Goal: Information Seeking & Learning: Learn about a topic

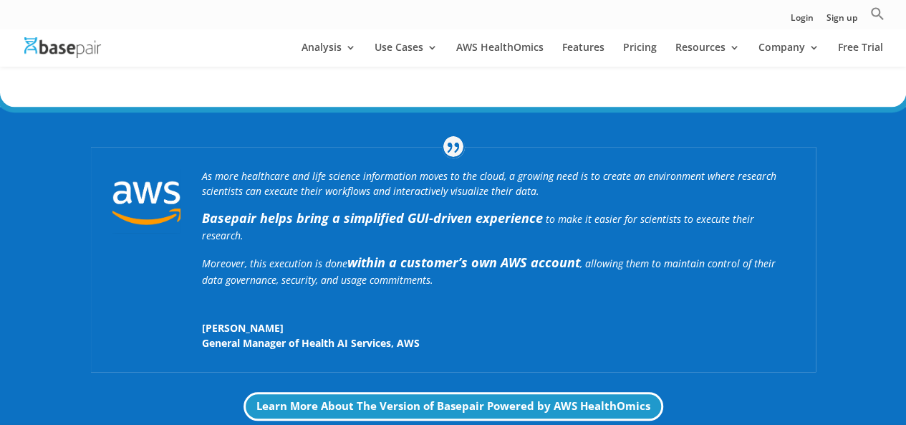
scroll to position [451, 0]
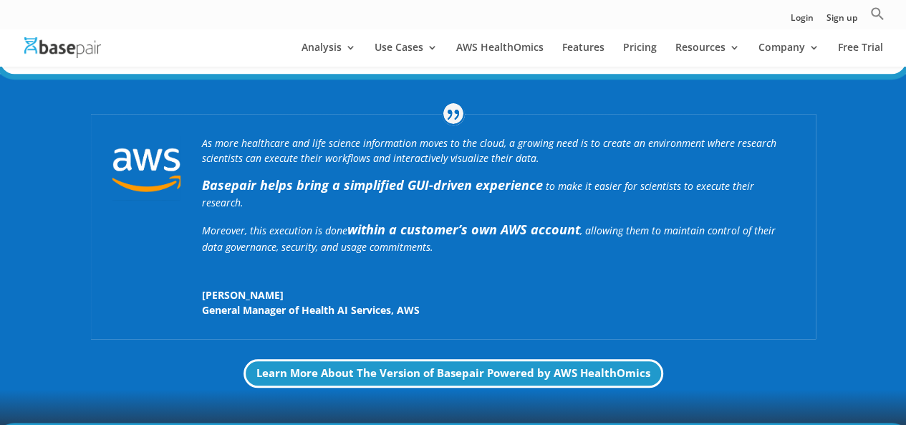
click at [575, 235] on p "Moreover, this execution is done within a customer’s own AWS account , allowing…" at bounding box center [498, 242] width 592 height 44
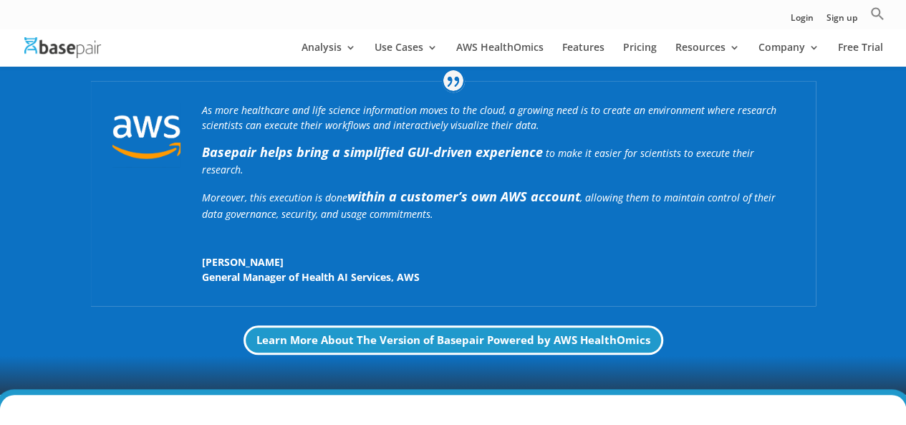
scroll to position [418, 0]
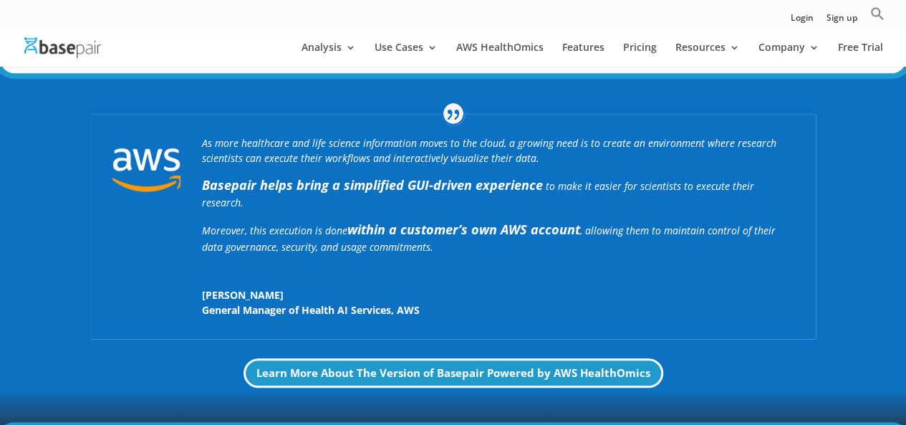
click at [547, 251] on div "As more healthcare and life science information moves to the cloud, a growing n…" at bounding box center [498, 226] width 592 height 182
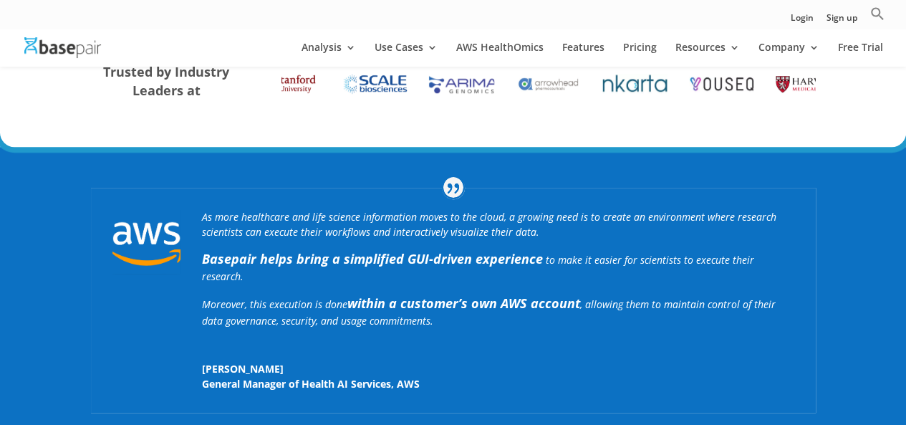
scroll to position [339, 0]
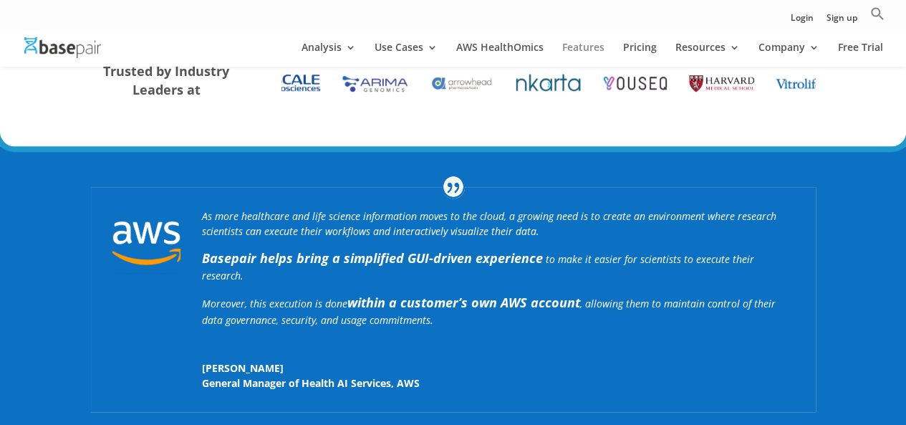
click at [589, 47] on link "Features" at bounding box center [583, 54] width 42 height 24
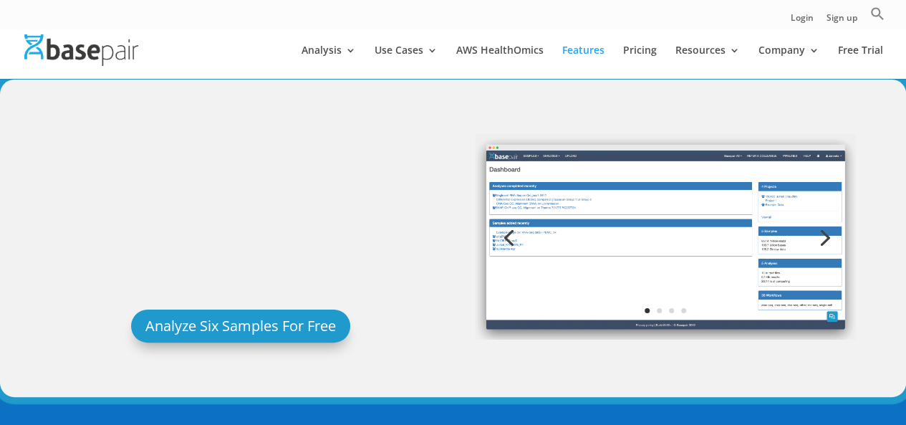
click at [648, 211] on img at bounding box center [665, 237] width 381 height 206
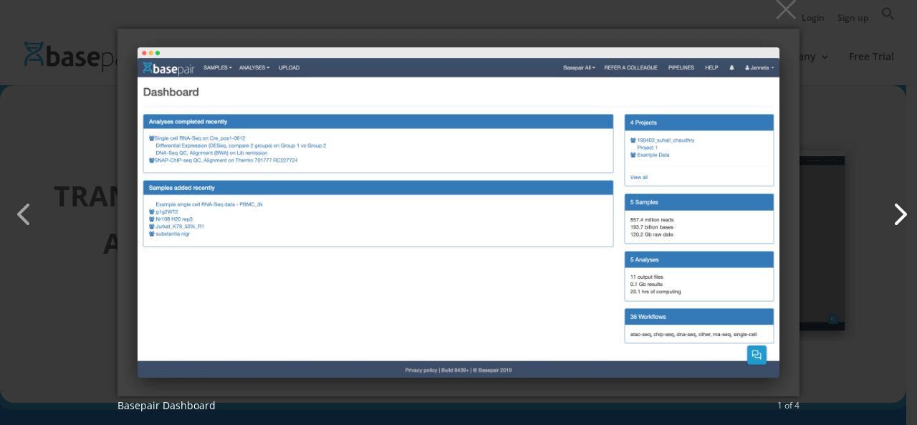
click at [885, 215] on button "button" at bounding box center [892, 207] width 34 height 34
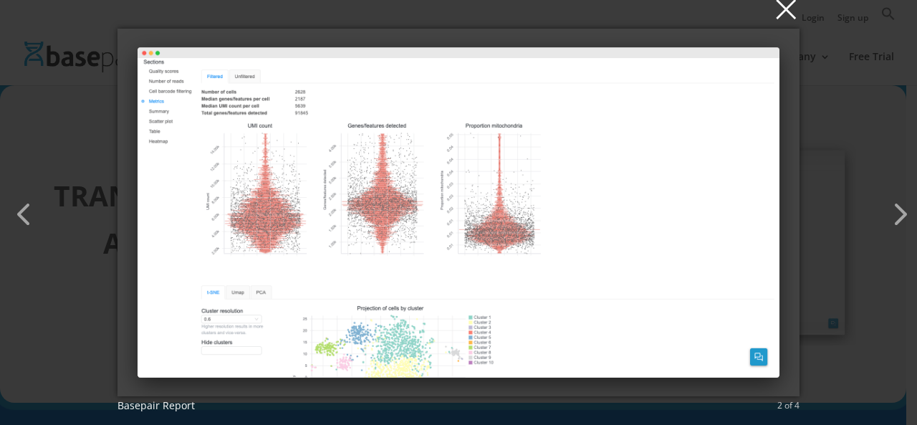
click at [791, 18] on button "×" at bounding box center [462, 9] width 681 height 32
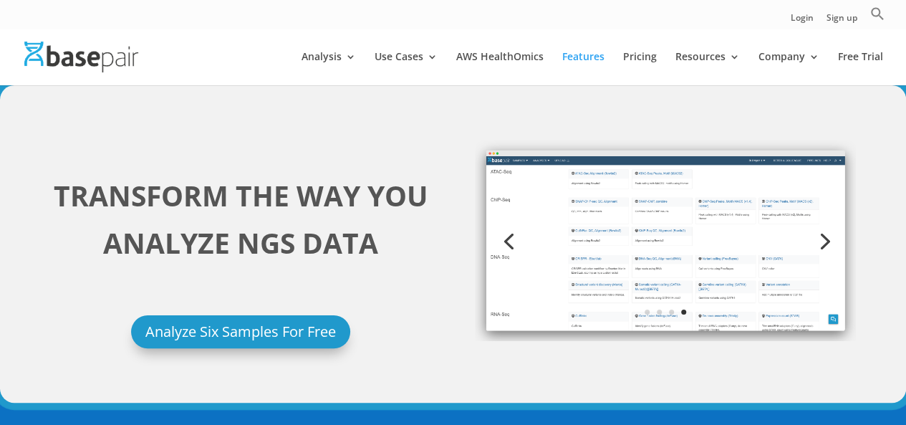
click at [756, 270] on img at bounding box center [665, 240] width 381 height 201
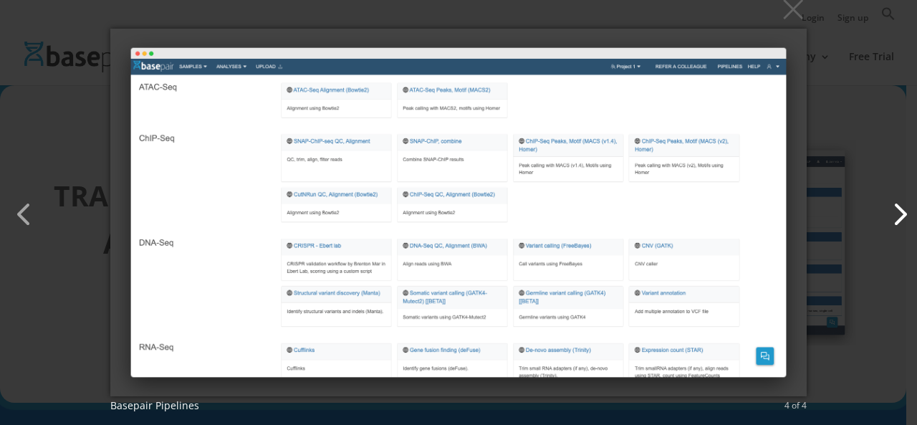
click at [905, 221] on button "button" at bounding box center [892, 207] width 34 height 34
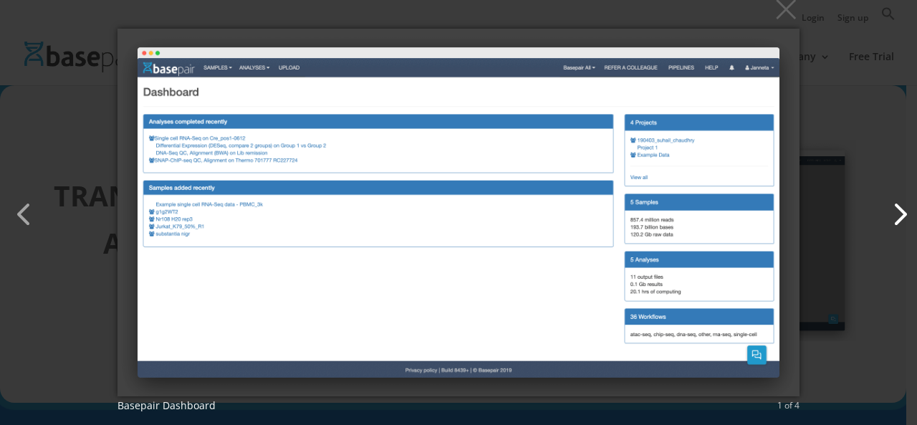
click at [905, 221] on button "button" at bounding box center [892, 207] width 34 height 34
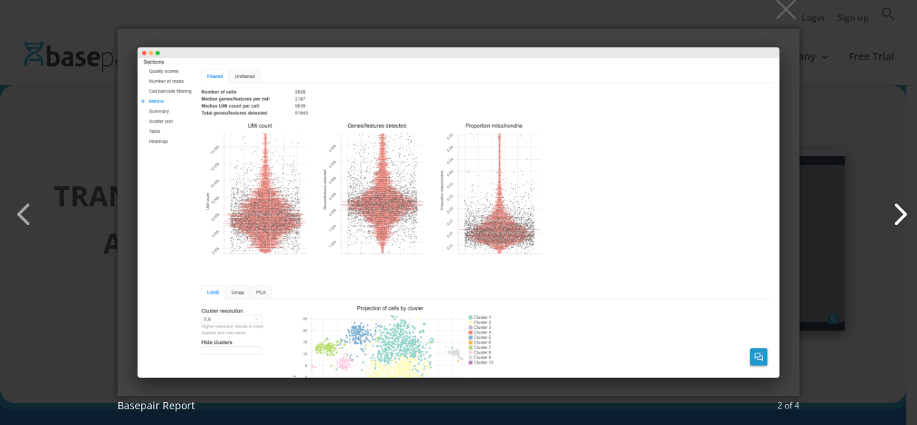
click at [905, 216] on button "button" at bounding box center [892, 207] width 34 height 34
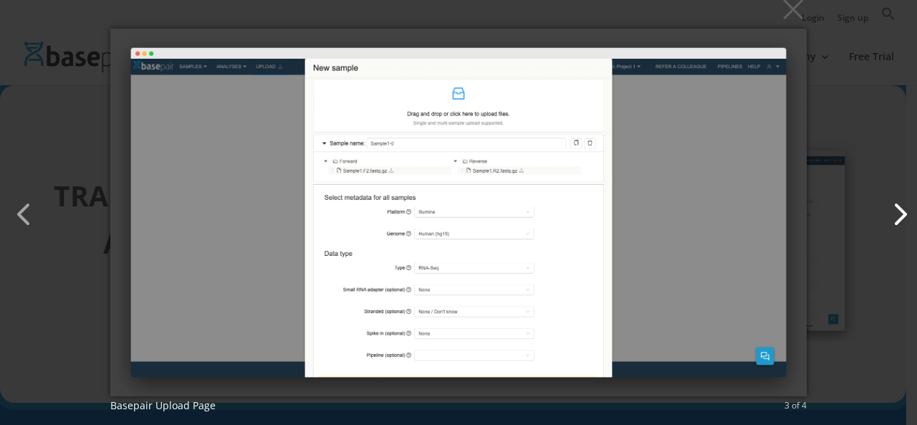
click at [905, 216] on button "button" at bounding box center [892, 207] width 34 height 34
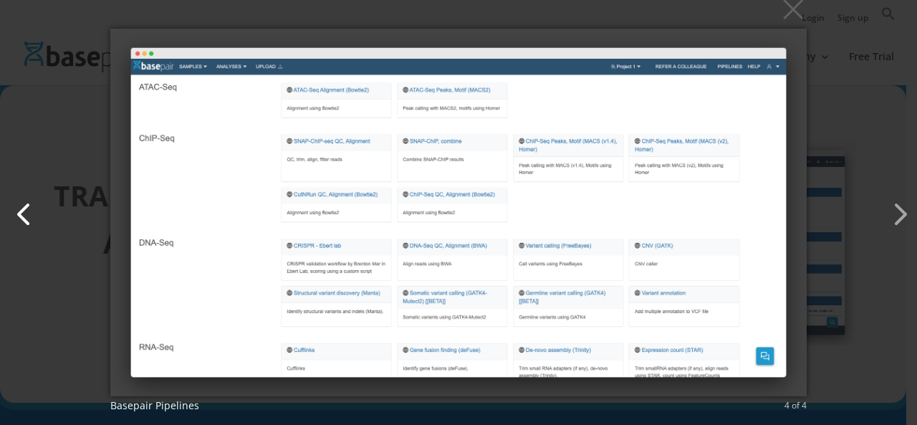
click at [34, 204] on button "button" at bounding box center [17, 207] width 34 height 34
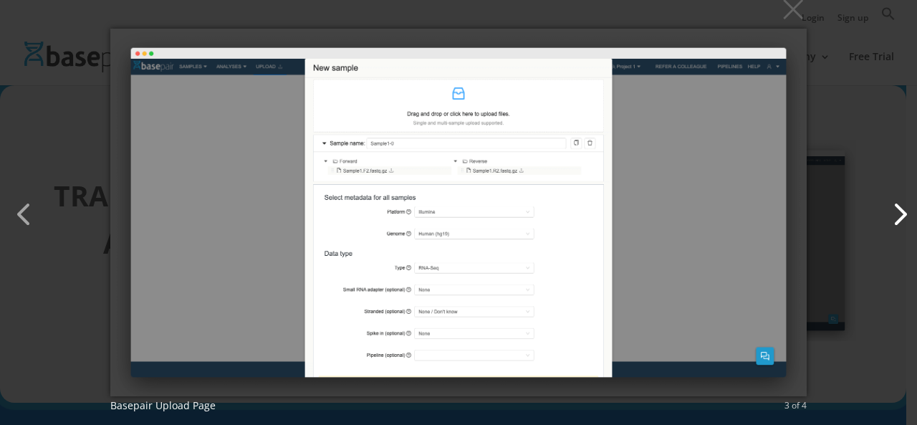
click at [903, 224] on button "button" at bounding box center [892, 207] width 34 height 34
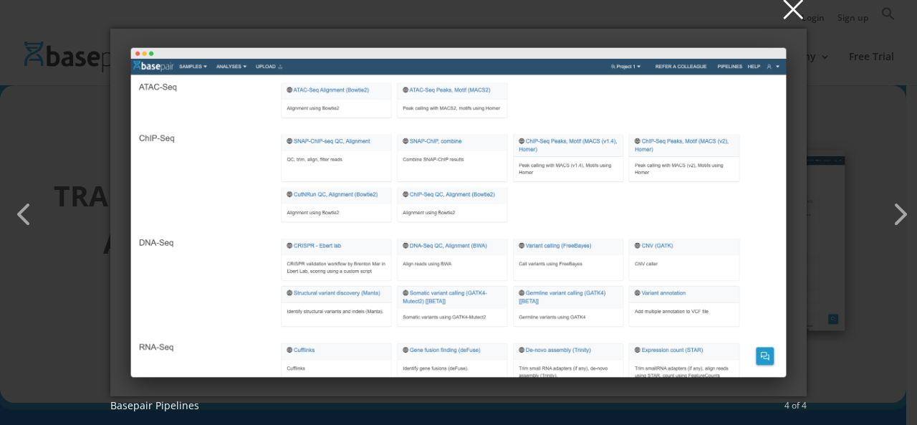
click at [802, 9] on button "×" at bounding box center [463, 9] width 696 height 32
